Goal: Task Accomplishment & Management: Manage account settings

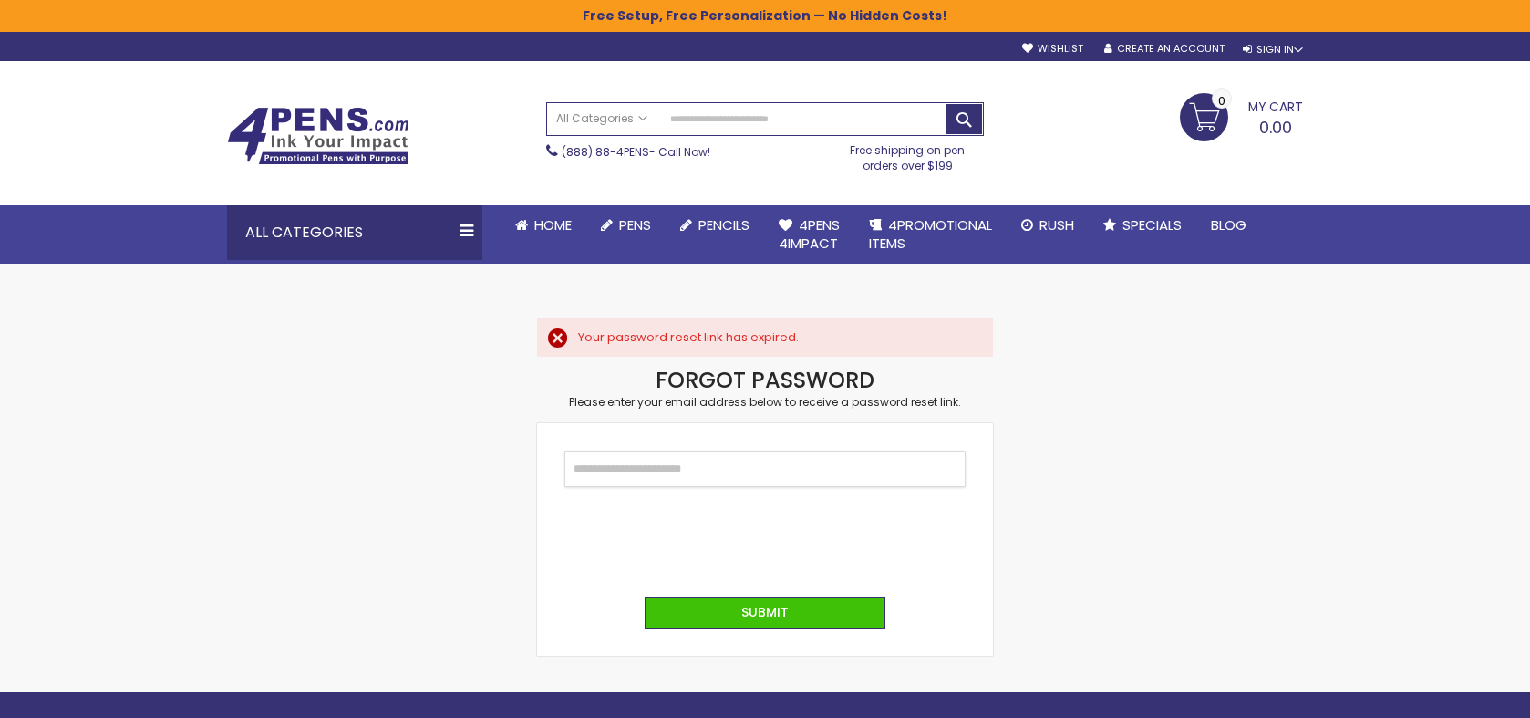
click at [659, 473] on input "Email" at bounding box center [765, 469] width 401 height 36
type input "**********"
click at [765, 588] on form "**********" at bounding box center [765, 539] width 456 height 233
click at [782, 603] on button "Submit" at bounding box center [765, 613] width 241 height 32
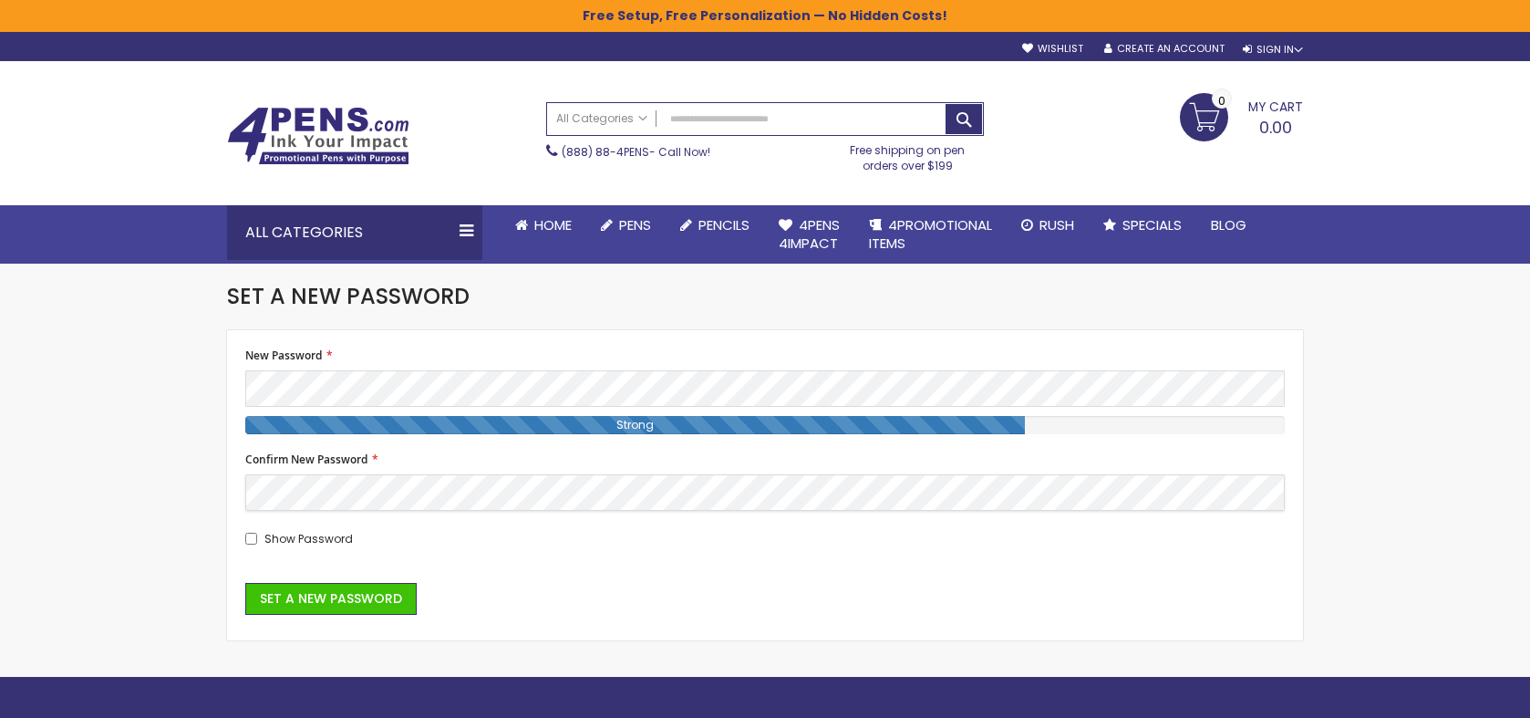
click at [245, 583] on button "Set a New Password" at bounding box center [330, 599] width 171 height 32
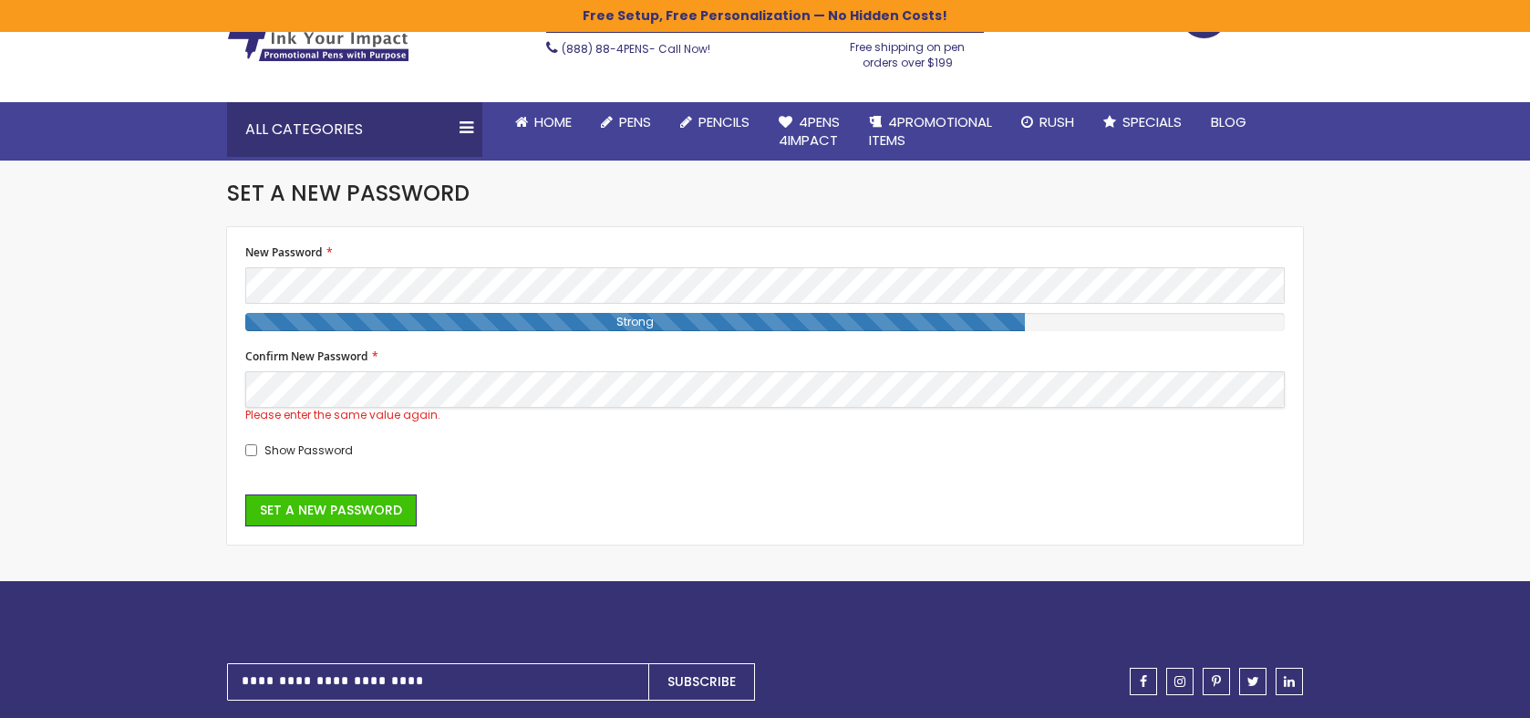
scroll to position [116, 0]
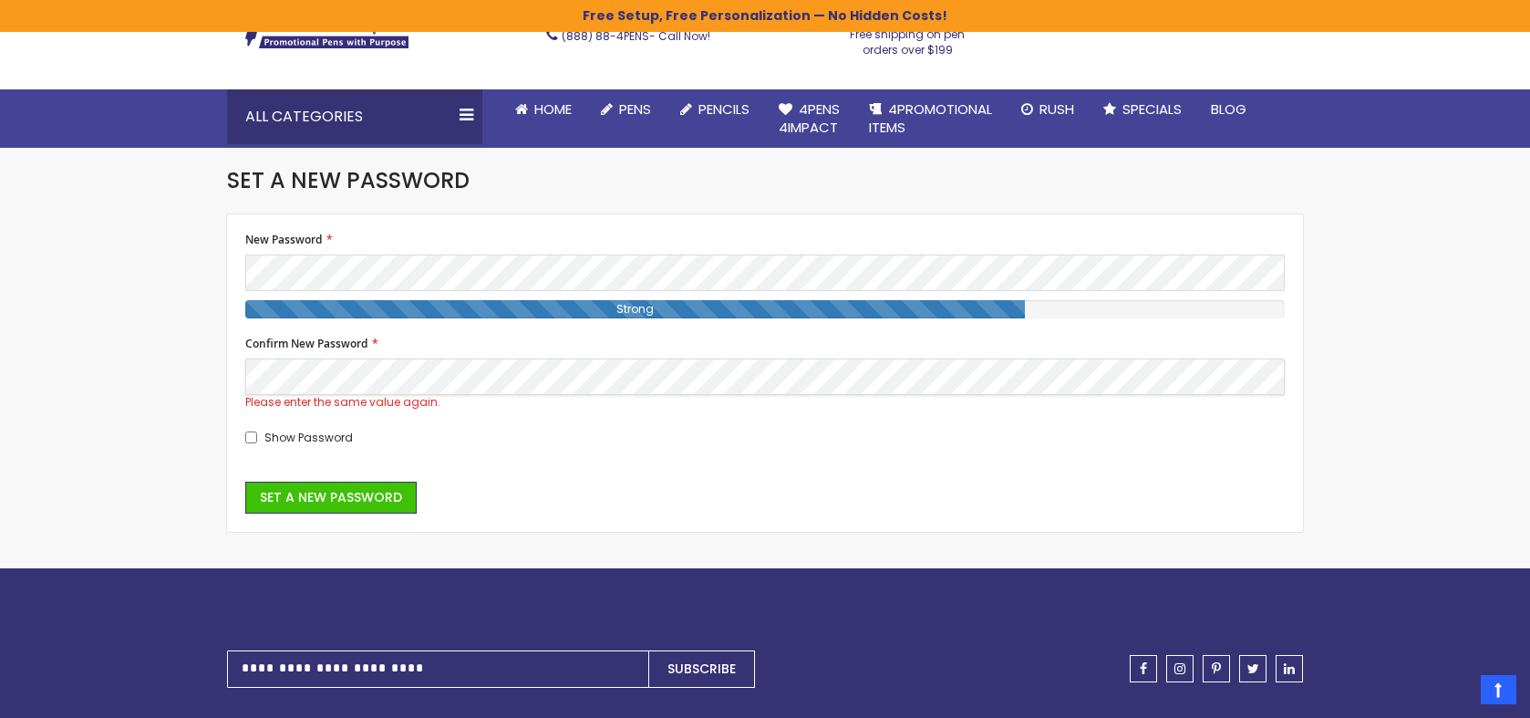
click at [237, 382] on div "Checkout as a new customer Creating an account has many benefits: See order and…" at bounding box center [765, 374] width 1058 height 282
click at [245, 482] on button "Set a New Password" at bounding box center [330, 498] width 171 height 32
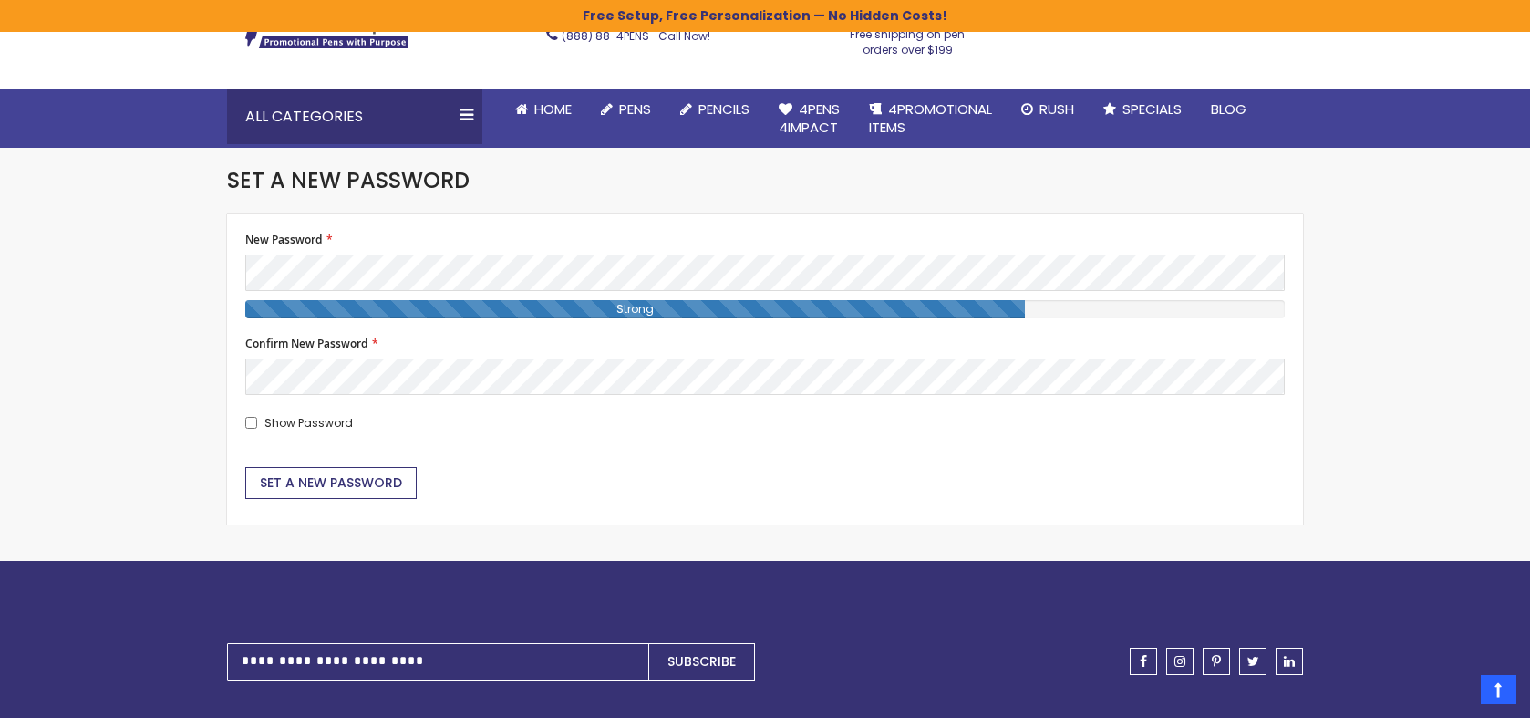
click at [365, 482] on span "Set a New Password" at bounding box center [331, 482] width 142 height 18
click at [368, 479] on span "Set a New Password" at bounding box center [331, 482] width 142 height 18
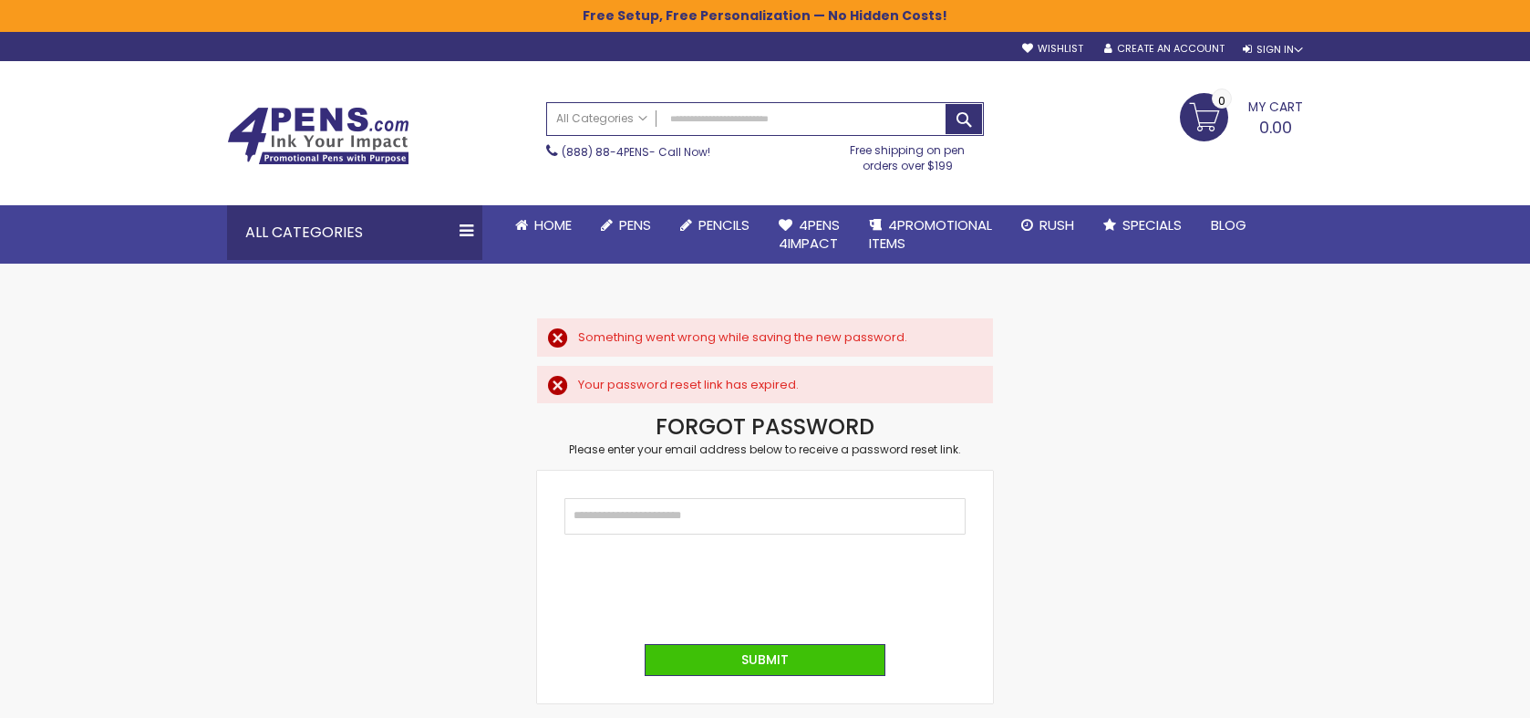
click at [1271, 60] on div "Skip to Content sample Wishlist Sign Out Sign In Sign In Login Forgot Your Pass…" at bounding box center [765, 46] width 1095 height 28
click at [1275, 44] on div "Sign In" at bounding box center [1273, 50] width 60 height 14
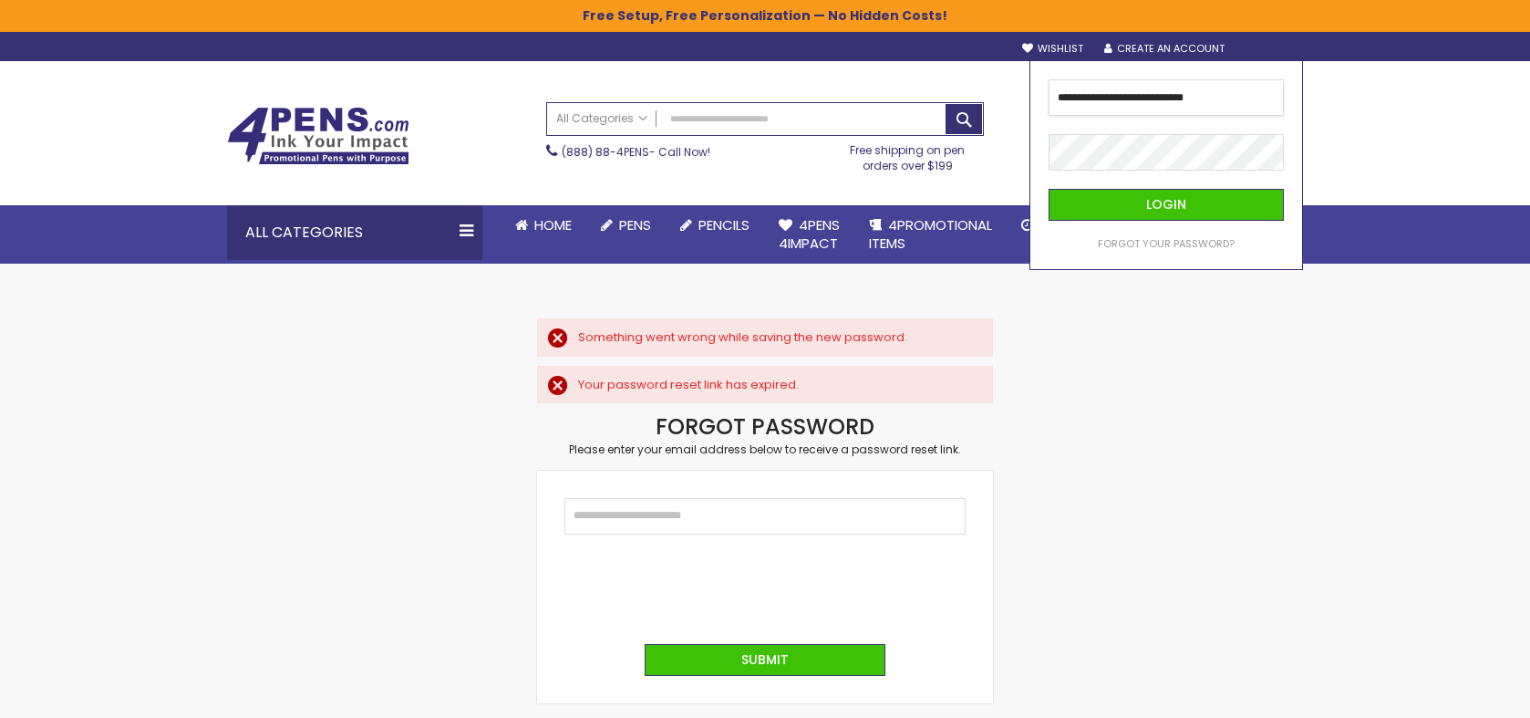
type input "**********"
click at [1049, 189] on button "Login" at bounding box center [1166, 205] width 235 height 32
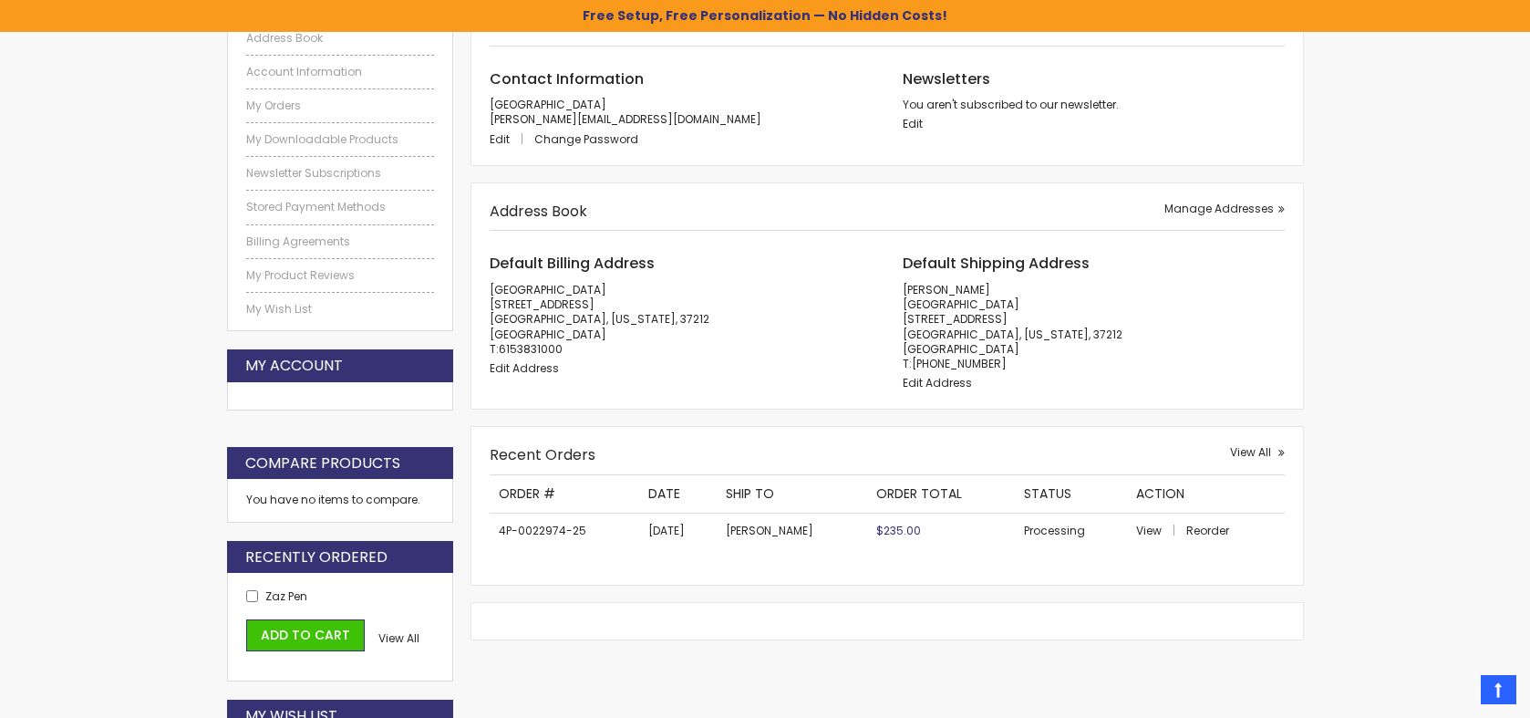
scroll to position [384, 0]
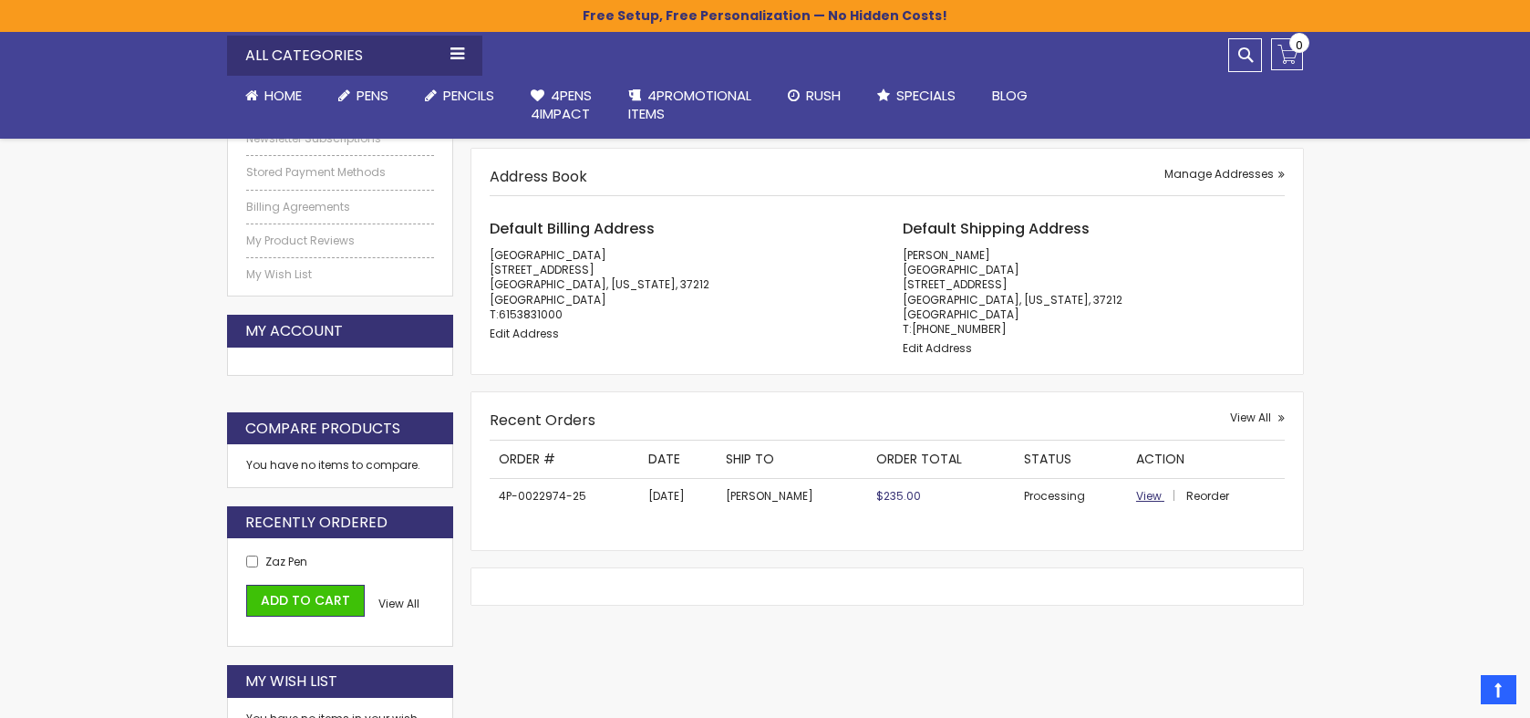
click at [1141, 494] on span "View" at bounding box center [1149, 496] width 26 height 16
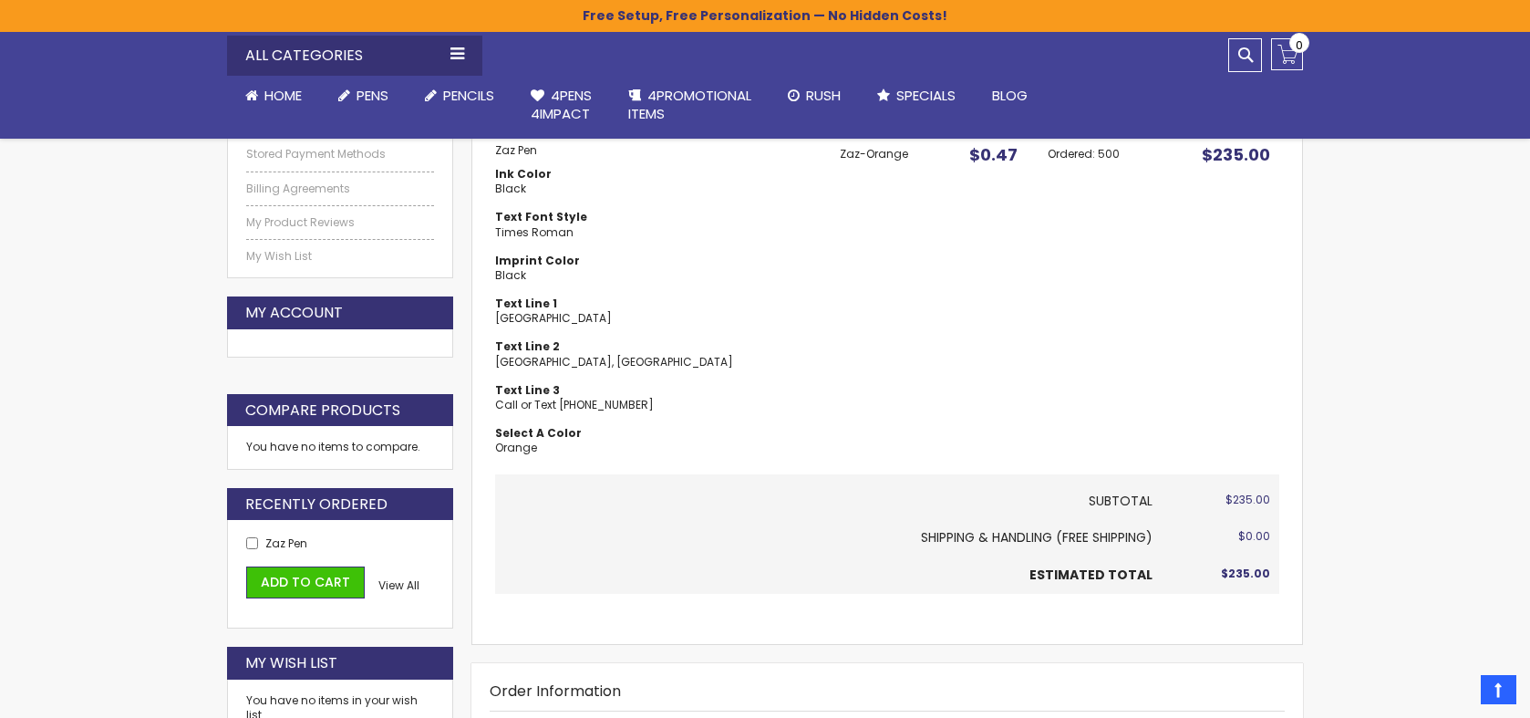
scroll to position [493, 0]
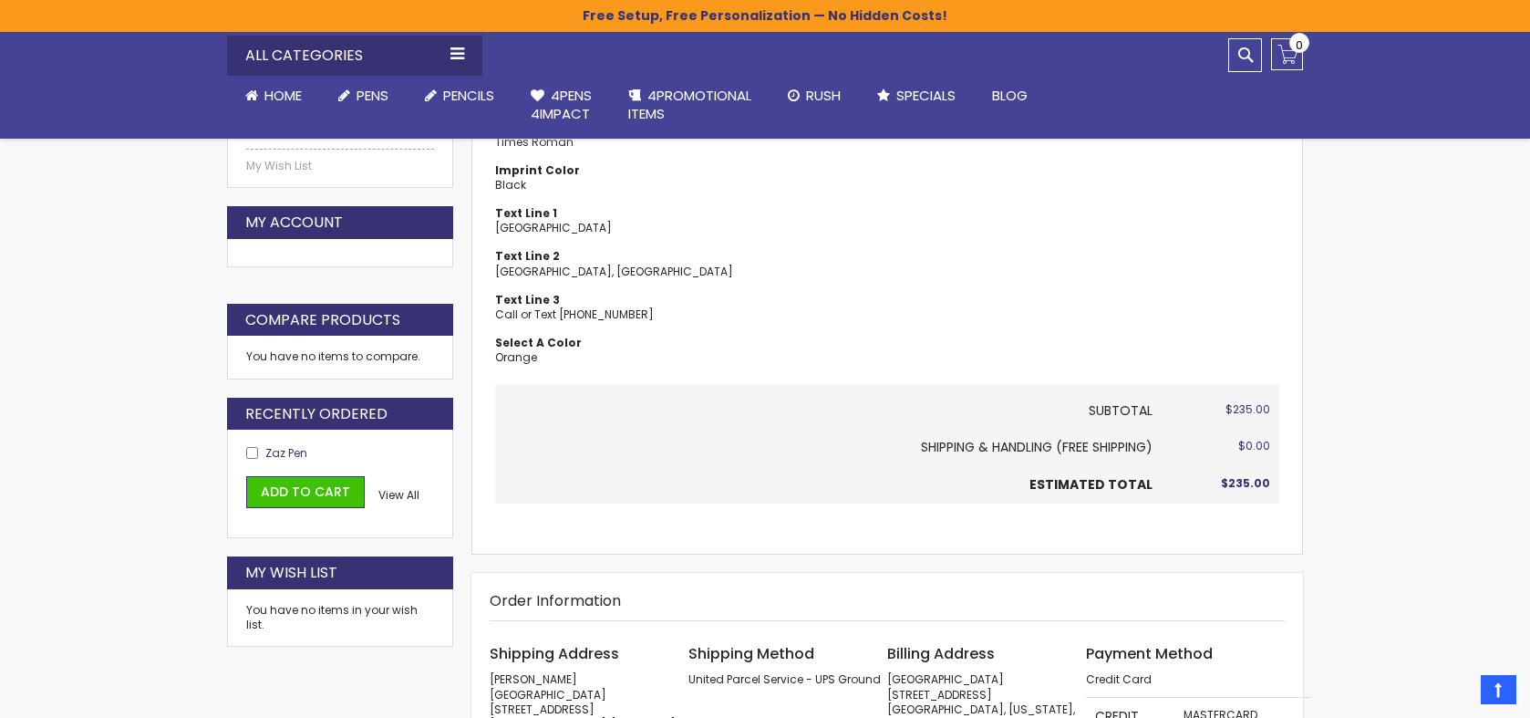
click at [294, 451] on span "Zaz Pen" at bounding box center [286, 453] width 42 height 16
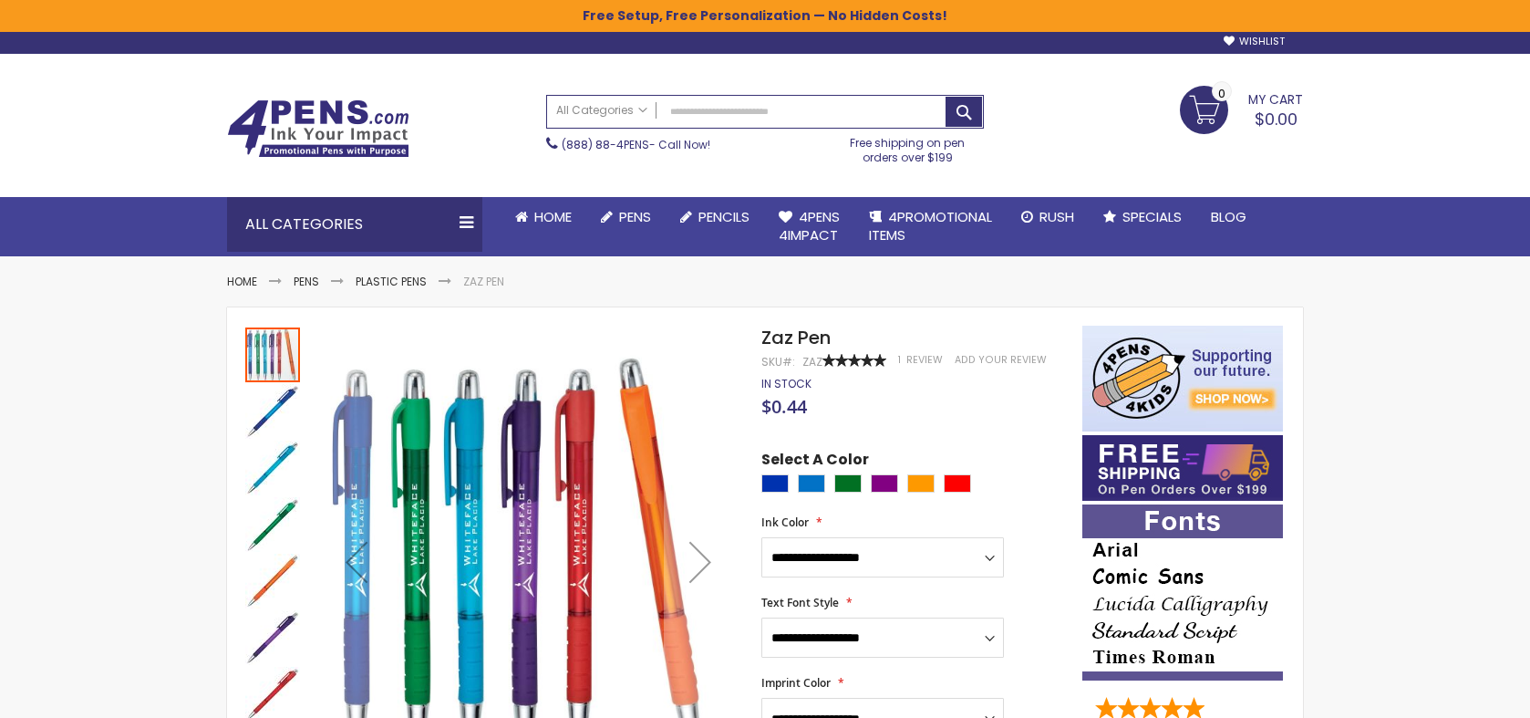
scroll to position [32, 0]
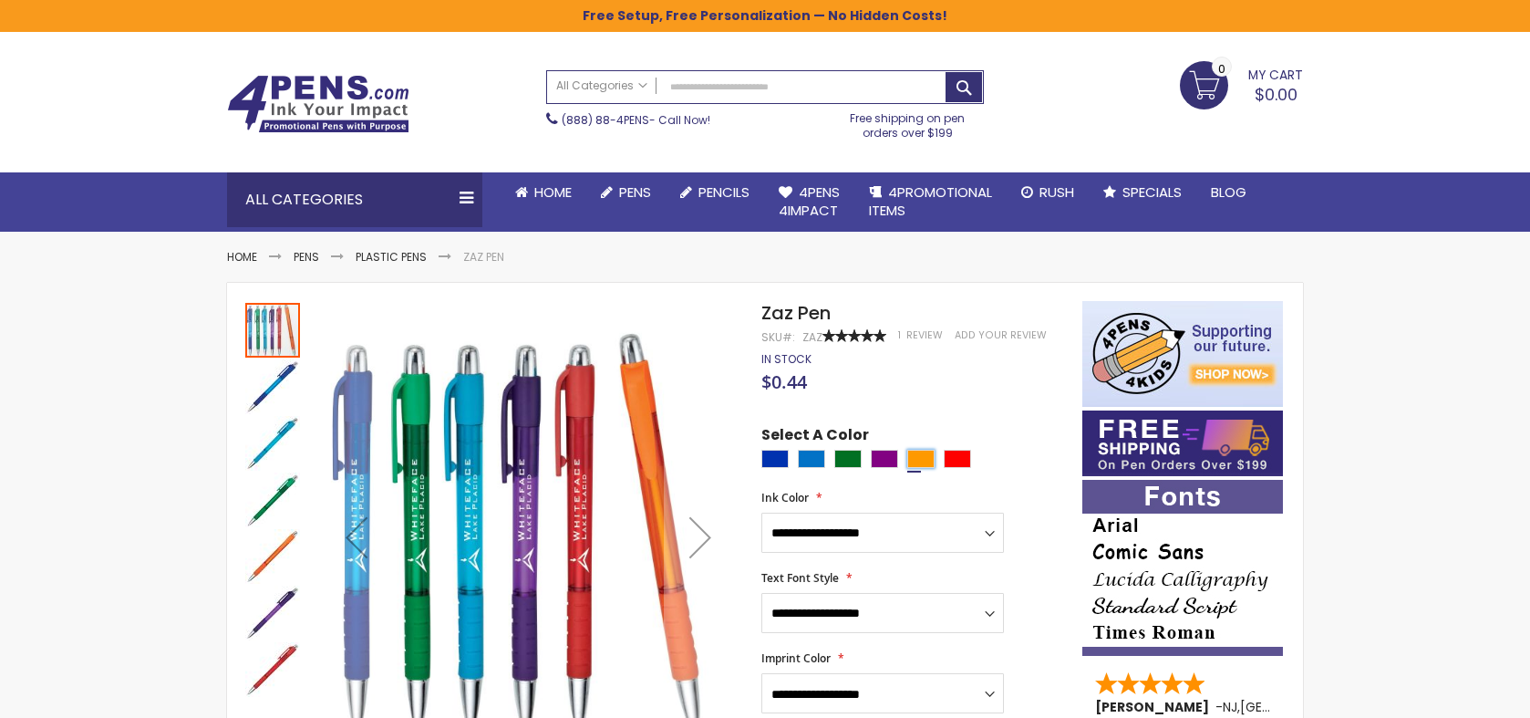
click at [924, 458] on div "Orange" at bounding box center [921, 459] width 27 height 18
type input "****"
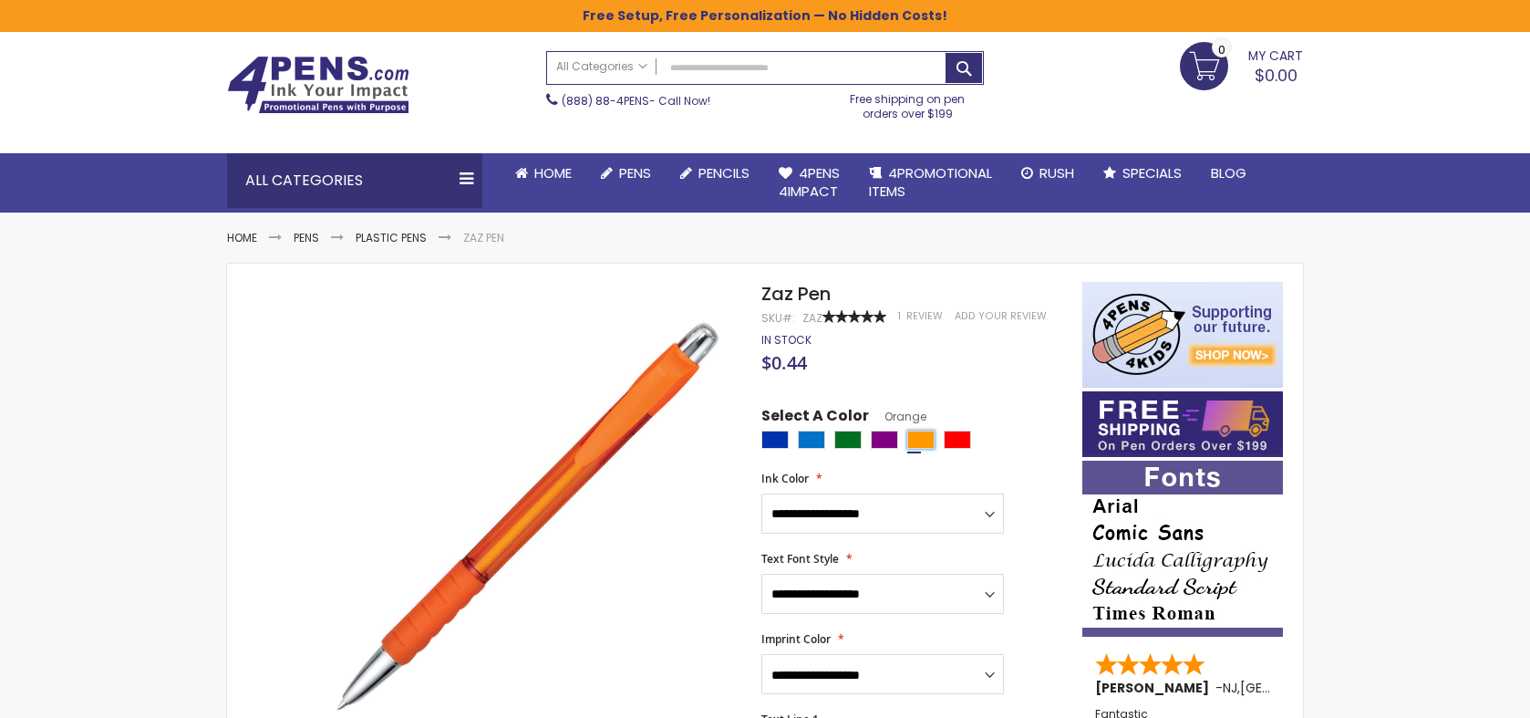
scroll to position [135, 0]
